Goal: Navigation & Orientation: Find specific page/section

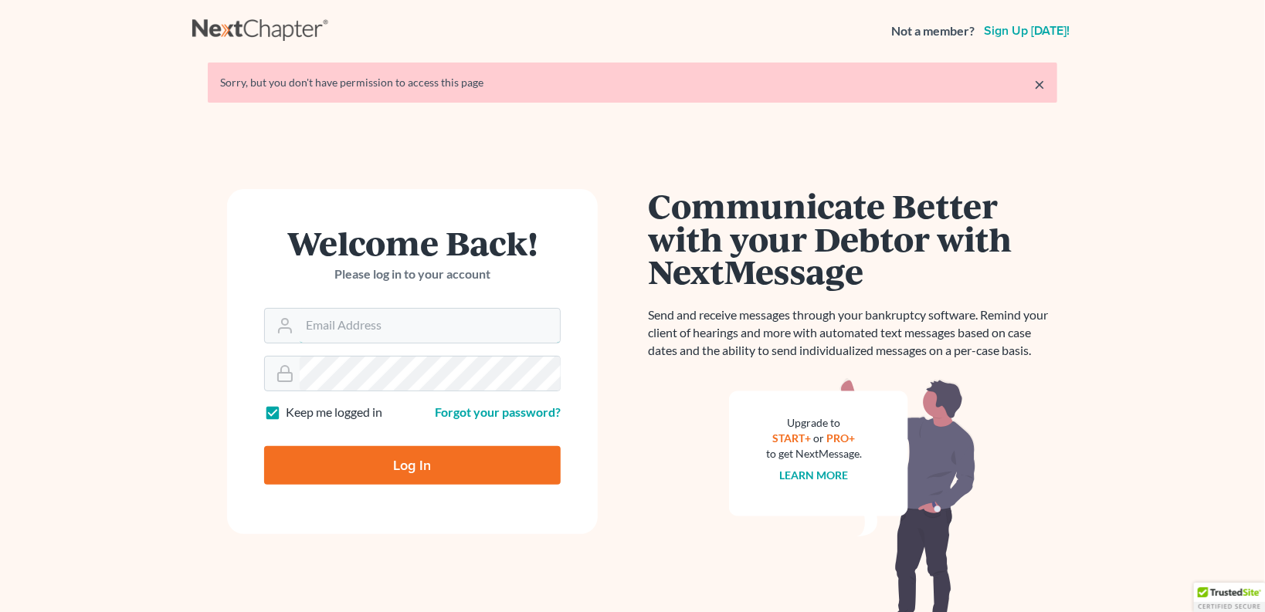
type input "cdgbnklaw@gmail.com"
click at [447, 470] on input "Log In" at bounding box center [412, 465] width 297 height 39
type input "Thinking..."
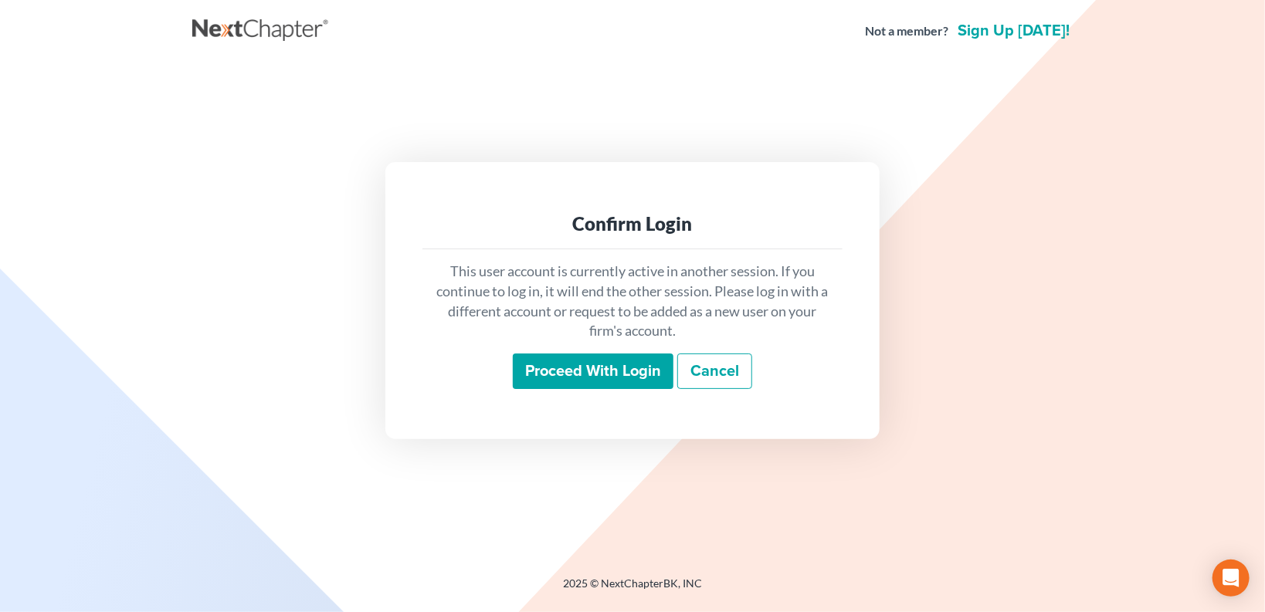
click at [611, 374] on input "Proceed with login" at bounding box center [593, 372] width 161 height 36
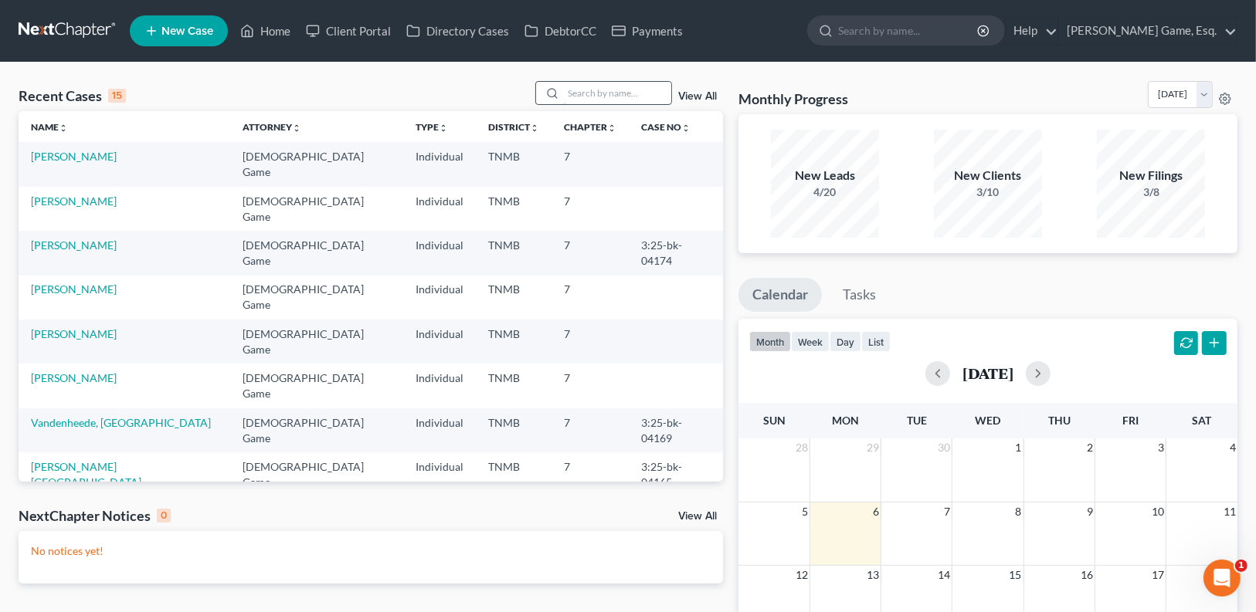
click at [601, 92] on input "search" at bounding box center [617, 93] width 108 height 22
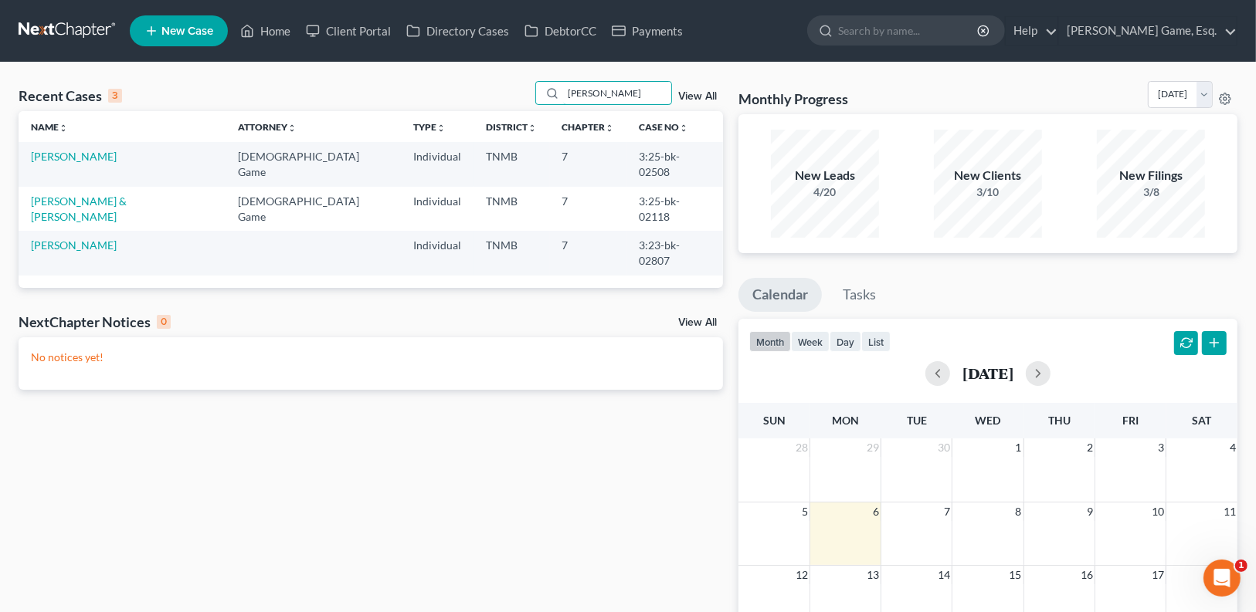
type input "[PERSON_NAME]"
